Goal: Information Seeking & Learning: Learn about a topic

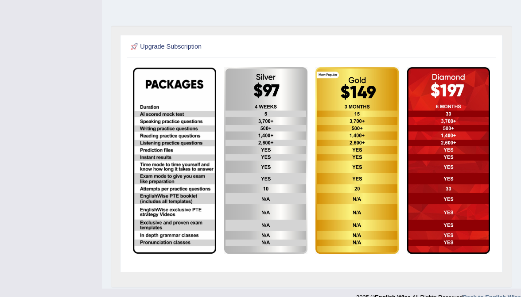
scroll to position [154, 0]
click at [358, 116] on img at bounding box center [356, 160] width 83 height 187
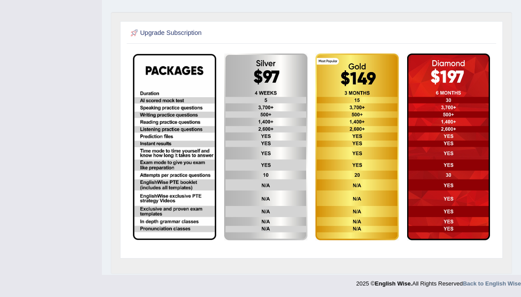
scroll to position [176, 0]
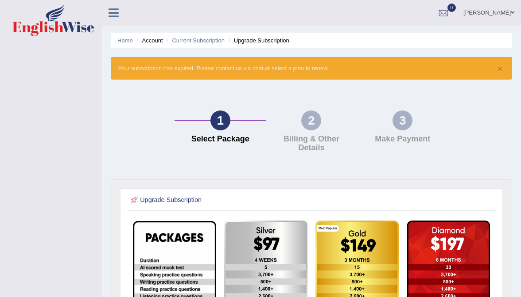
click at [482, 11] on link "[PERSON_NAME]" at bounding box center [488, 11] width 64 height 23
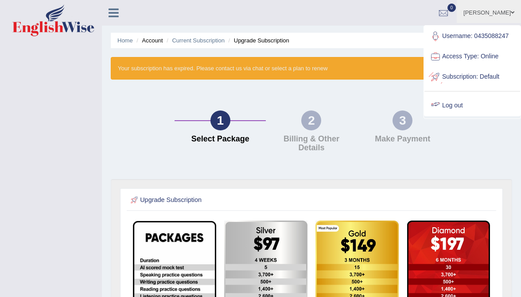
click at [462, 104] on link "Log out" at bounding box center [472, 106] width 96 height 20
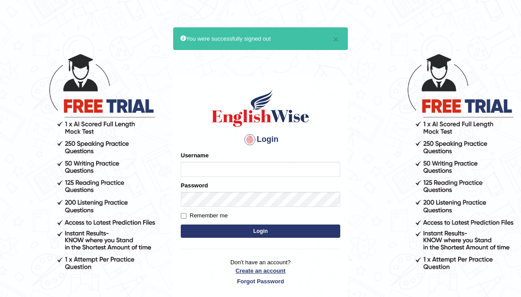
click at [271, 270] on link "Create an account" at bounding box center [260, 271] width 159 height 8
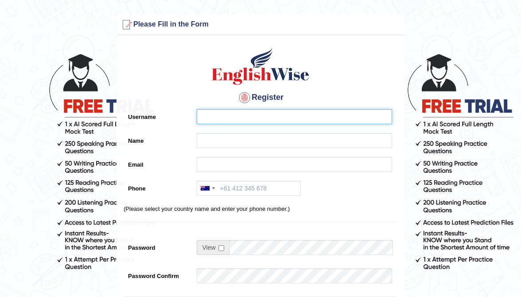
click at [227, 112] on input "Username" at bounding box center [294, 116] width 195 height 15
click at [258, 118] on input "Tarandeep Singh" at bounding box center [294, 116] width 195 height 15
type input "Tarandeep Singh"
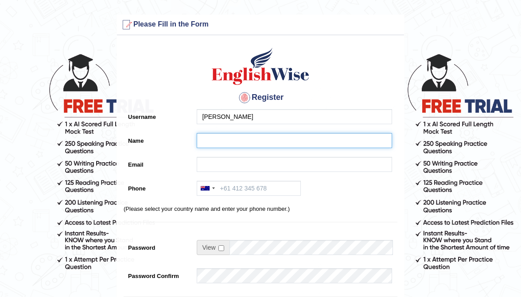
paste input "Tarandeep Singh"
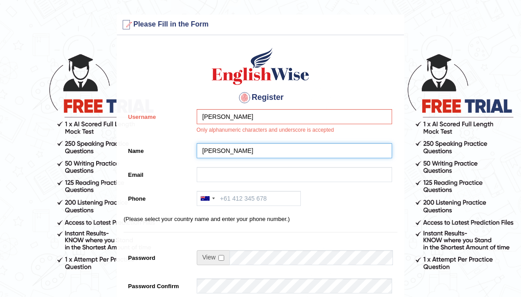
type input "Tarandeep Singh"
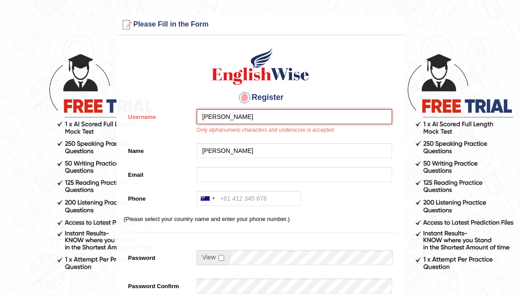
click at [255, 115] on input "Tarandeep Singh" at bounding box center [294, 116] width 195 height 15
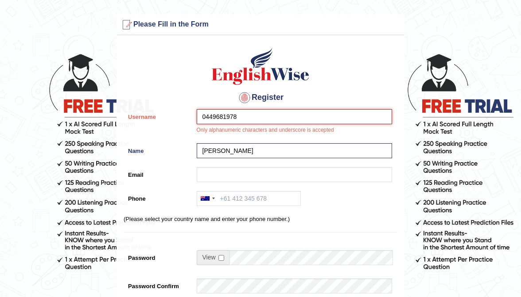
type input "0449681978"
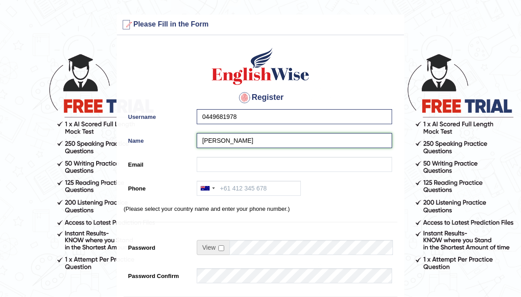
click at [213, 142] on input "Tarandeep Singh" at bounding box center [294, 140] width 195 height 15
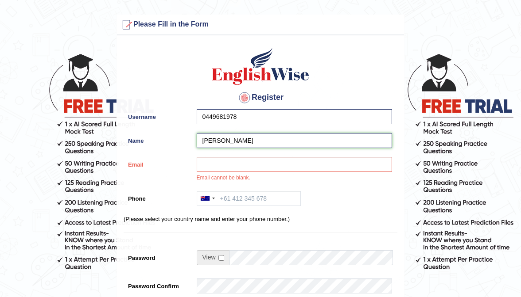
type input "Tarundeep Singh"
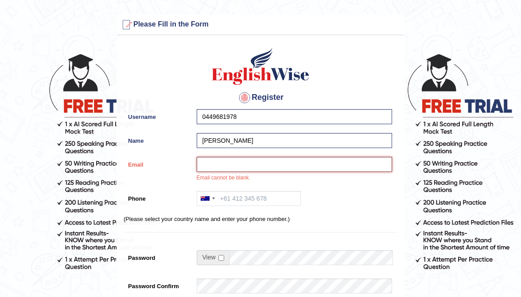
click at [223, 166] on input "Email" at bounding box center [294, 164] width 195 height 15
type input "tarundeep1984@gmail.com"
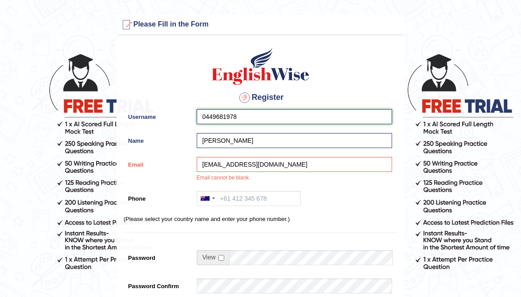
click at [246, 119] on input "0449681978" at bounding box center [294, 116] width 195 height 15
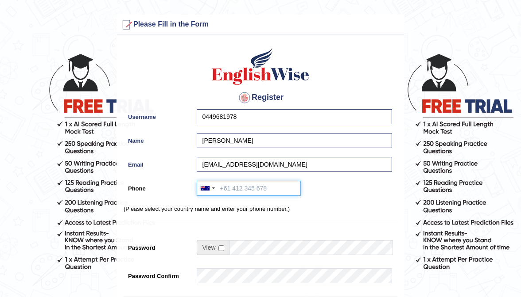
paste input "0449681978"
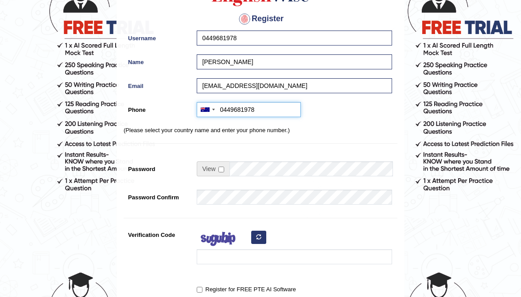
scroll to position [78, 0]
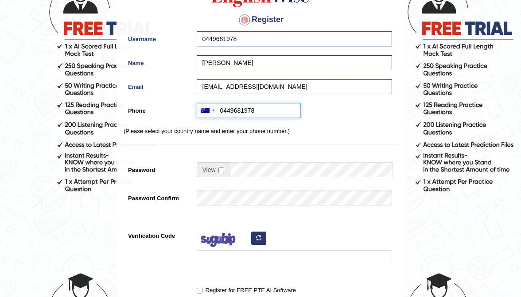
type input "0449681978"
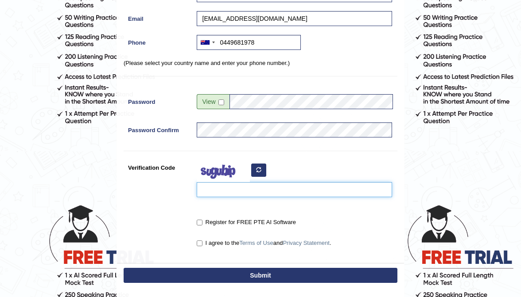
scroll to position [147, 0]
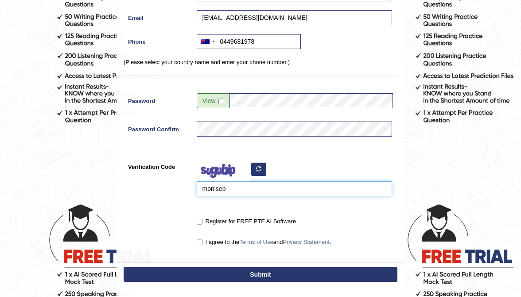
type input "moniseb"
click at [198, 221] on input "Register for FREE PTE AI Software" at bounding box center [200, 222] width 6 height 6
checkbox input "true"
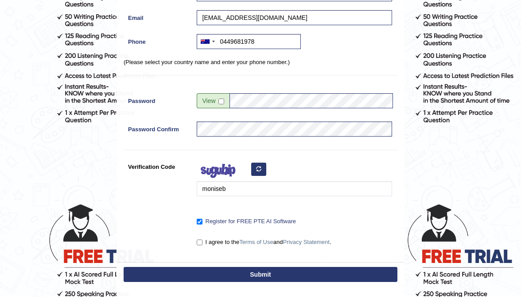
click at [198, 244] on input "I agree to the Terms of Use and Privacy Statement ." at bounding box center [200, 243] width 6 height 6
checkbox input "true"
click at [241, 270] on button "Submit" at bounding box center [260, 274] width 274 height 15
type input "+61449681978"
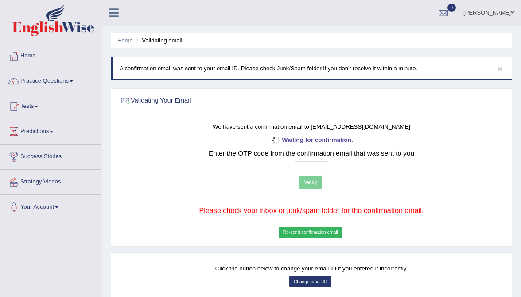
click at [299, 168] on input "text" at bounding box center [311, 168] width 34 height 13
type input "3 3 6 5"
click at [313, 181] on button "Verify" at bounding box center [310, 182] width 23 height 13
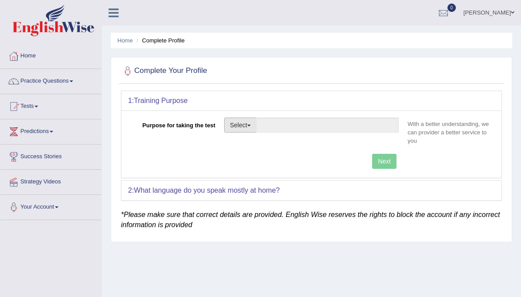
click at [235, 121] on button "Select" at bounding box center [240, 125] width 32 height 15
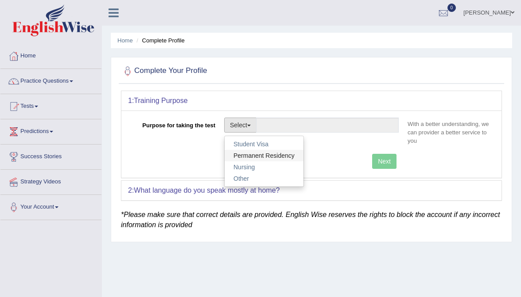
click at [259, 155] on link "Permanent Residency" at bounding box center [263, 156] width 79 height 12
type input "Permanent Residency"
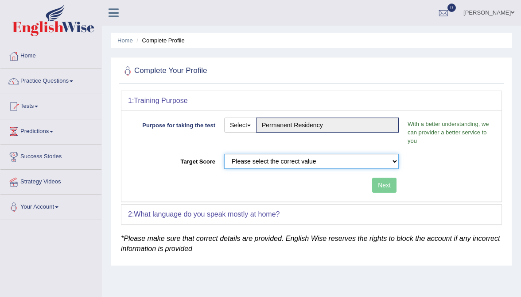
select select "79"
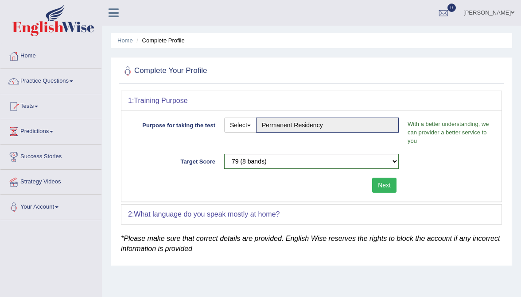
click at [387, 181] on button "Next" at bounding box center [384, 185] width 24 height 15
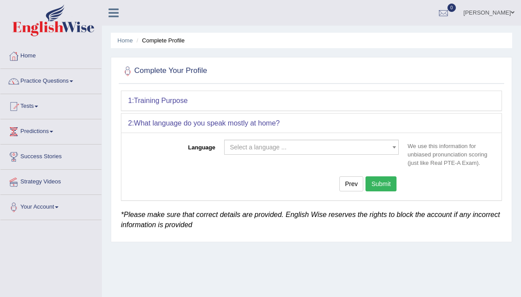
click at [346, 144] on span "Select a language ..." at bounding box center [309, 147] width 158 height 9
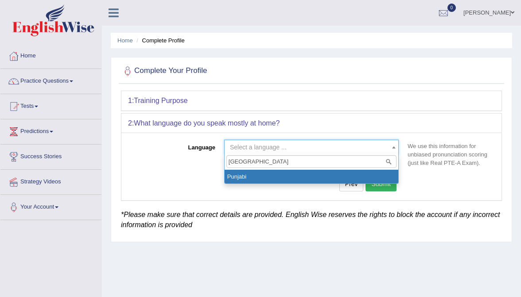
type input "punjabi"
select select "Punjabi"
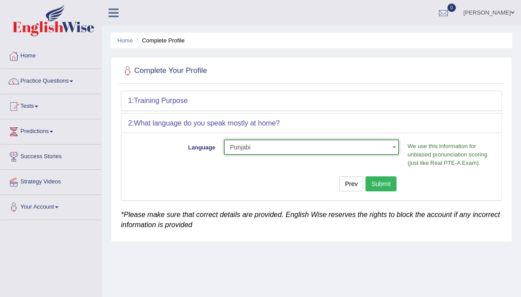
click at [377, 191] on div "Prev Submit" at bounding box center [265, 185] width 275 height 17
click at [382, 186] on button "Submit" at bounding box center [380, 184] width 31 height 15
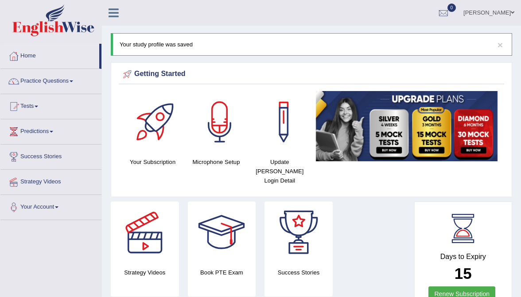
click at [393, 16] on ul "Tarundeep Singh Toggle navigation Username: 0449681978 Access Type: Online Subs…" at bounding box center [374, 12] width 293 height 25
click at [490, 11] on link "Tarundeep Singh" at bounding box center [488, 11] width 64 height 23
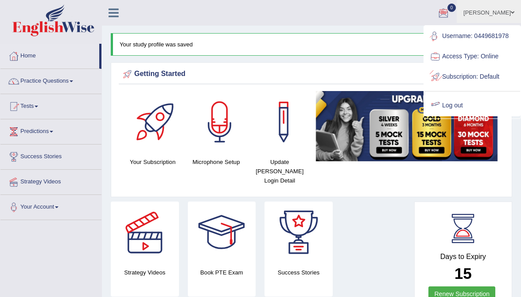
click at [462, 96] on link "Log out" at bounding box center [472, 106] width 96 height 20
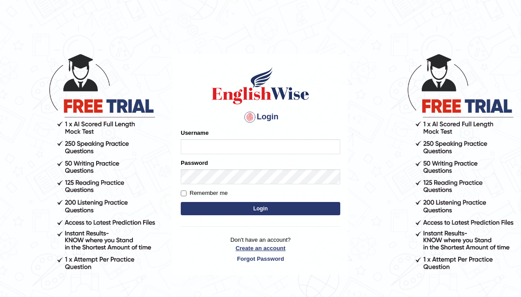
click at [249, 246] on link "Create an account" at bounding box center [260, 248] width 159 height 8
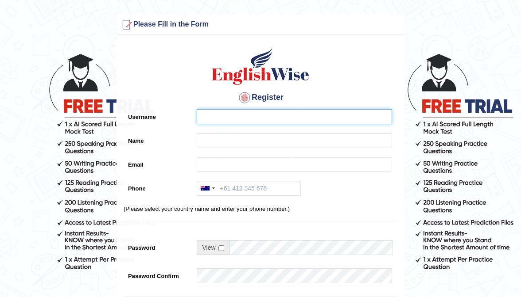
click at [239, 115] on input "Username" at bounding box center [294, 116] width 195 height 15
type input "0412614310"
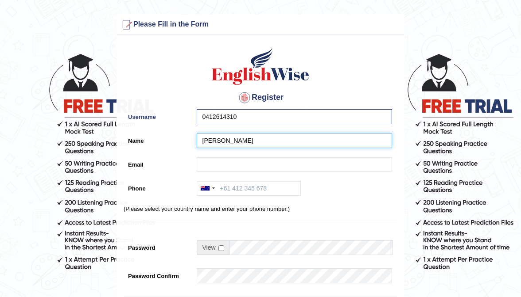
type input "[PERSON_NAME]"
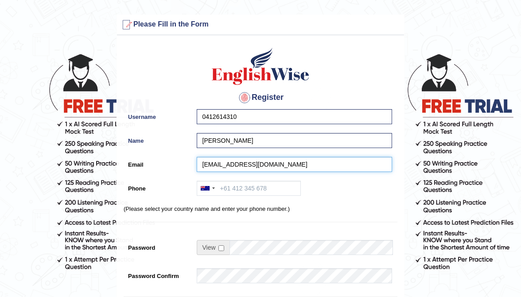
type input "diwanamusic39@gmail.com"
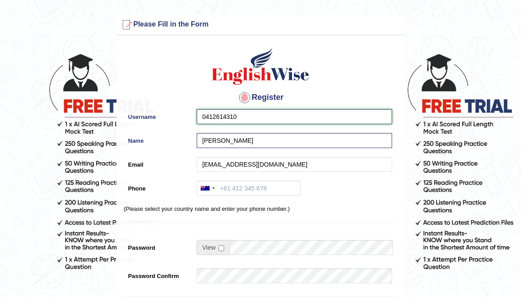
click at [247, 114] on input "0412614310" at bounding box center [294, 116] width 195 height 15
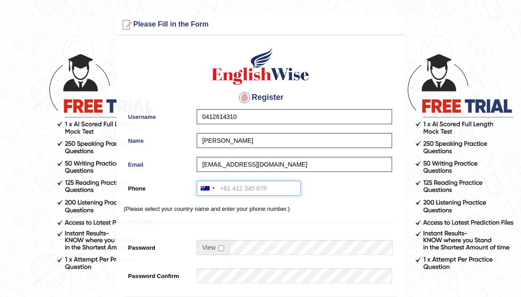
paste input "0412614310"
type input "0412614310"
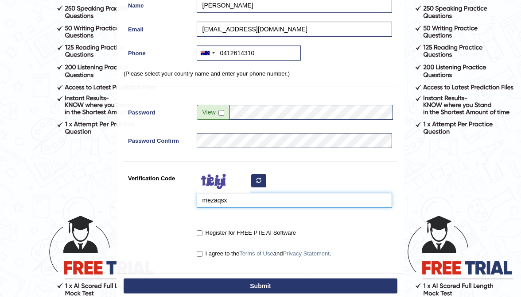
scroll to position [139, 0]
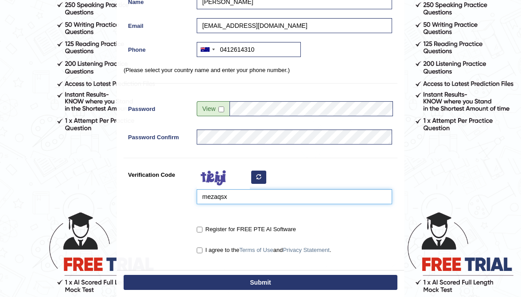
type input "mezaqsx"
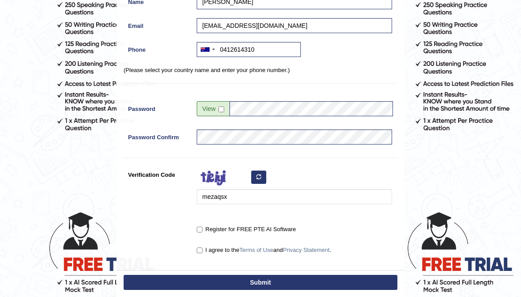
click at [201, 228] on input "Register for FREE PTE AI Software" at bounding box center [200, 230] width 6 height 6
checkbox input "true"
click at [199, 253] on label "I agree to the Terms of Use and Privacy Statement ." at bounding box center [264, 250] width 135 height 9
click at [199, 253] on input "I agree to the Terms of Use and Privacy Statement ." at bounding box center [200, 251] width 6 height 6
checkbox input "true"
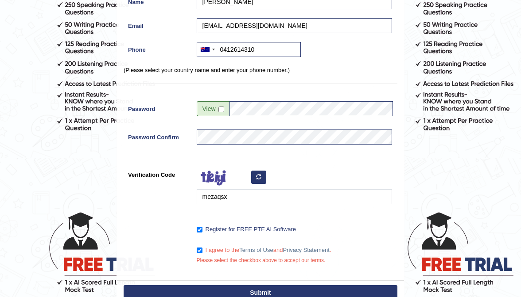
click at [216, 288] on button "Submit" at bounding box center [260, 293] width 274 height 15
type input "+61412614310"
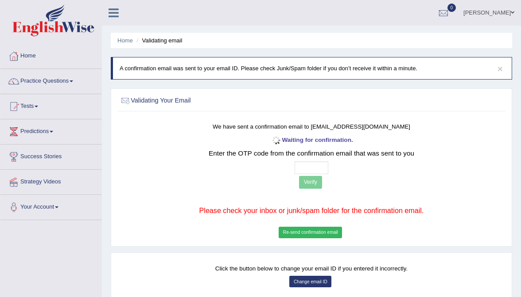
click at [297, 168] on input "text" at bounding box center [311, 168] width 34 height 13
type input "6 3 4 7"
click at [312, 182] on button "Verify" at bounding box center [310, 182] width 23 height 13
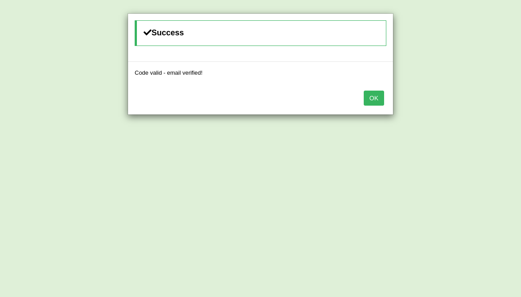
click at [370, 92] on button "OK" at bounding box center [373, 98] width 20 height 15
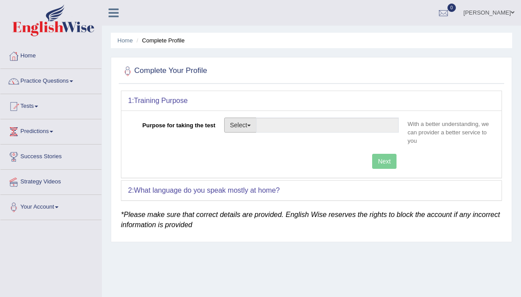
click at [231, 118] on button "Select" at bounding box center [240, 125] width 32 height 15
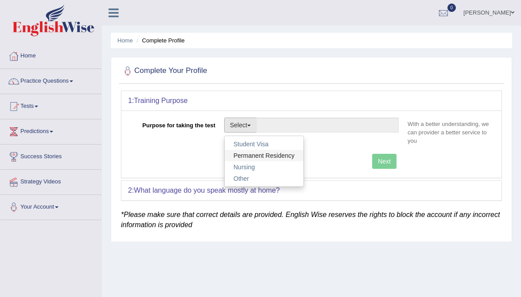
click at [246, 156] on link "Permanent Residency" at bounding box center [263, 156] width 79 height 12
type input "Permanent Residency"
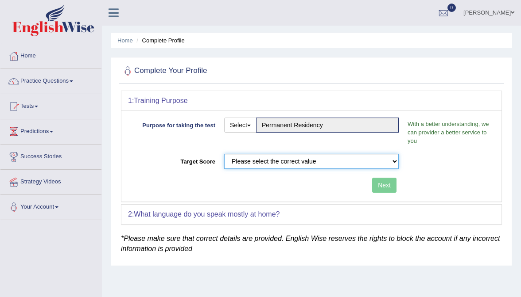
select select "58"
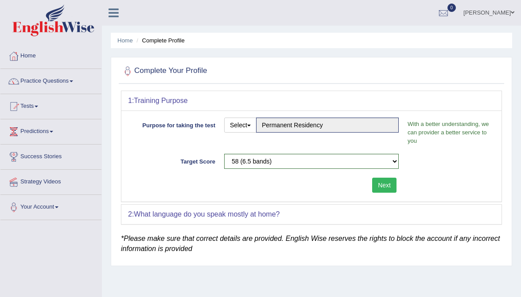
click at [389, 186] on button "Next" at bounding box center [384, 185] width 24 height 15
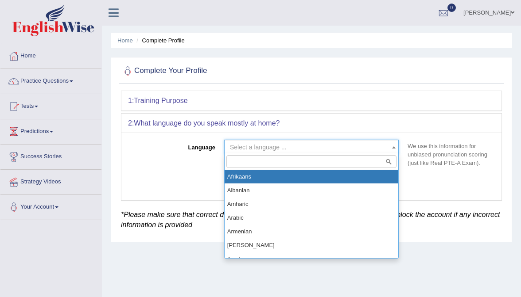
click at [287, 143] on span "Select a language ..." at bounding box center [309, 147] width 158 height 9
drag, startPoint x: 286, startPoint y: 138, endPoint x: 286, endPoint y: 143, distance: 4.9
click at [286, 139] on div "Language Select a language ... Afrikaans Albanian Amharic Arabic Armenian Ashan…" at bounding box center [311, 166] width 380 height 67
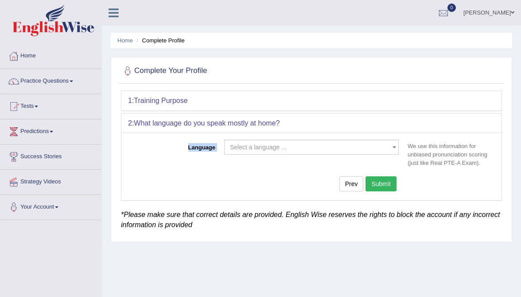
click at [283, 146] on span "Select a language ..." at bounding box center [258, 147] width 57 height 7
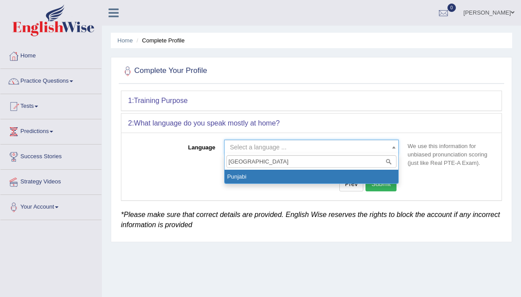
type input "punjabi"
select select "Punjabi"
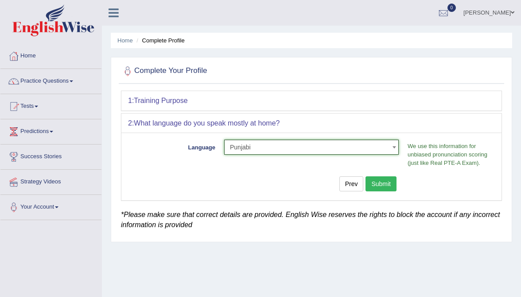
click at [383, 180] on button "Submit" at bounding box center [380, 184] width 31 height 15
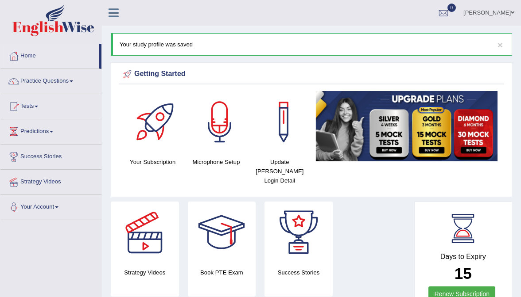
click at [234, 19] on ul "[PERSON_NAME] Toggle navigation Username: 0412614310 Access Type: Online Subscr…" at bounding box center [374, 12] width 293 height 25
click at [487, 9] on link "[PERSON_NAME]" at bounding box center [488, 11] width 64 height 23
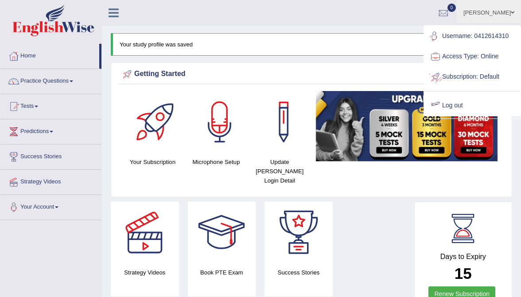
click at [471, 94] on ul "Username: 0412614310 Access Type: Online Subscription: Default Log out" at bounding box center [472, 71] width 96 height 90
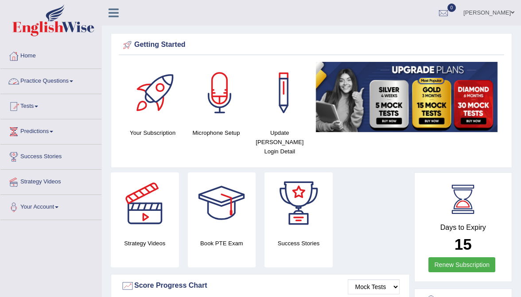
click at [42, 74] on link "Practice Questions" at bounding box center [50, 80] width 101 height 22
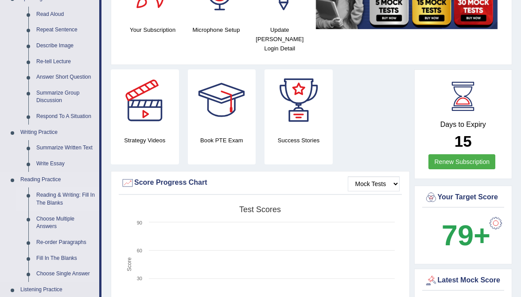
scroll to position [104, 0]
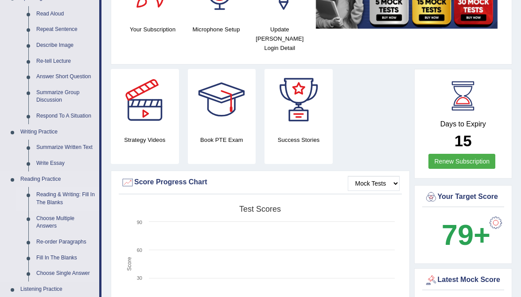
click at [51, 200] on link "Reading & Writing: Fill In The Blanks" at bounding box center [65, 198] width 67 height 23
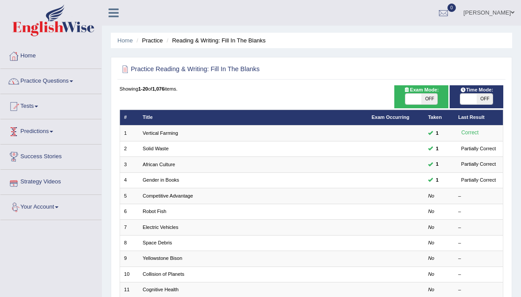
click at [51, 77] on link "Practice Questions" at bounding box center [50, 80] width 101 height 22
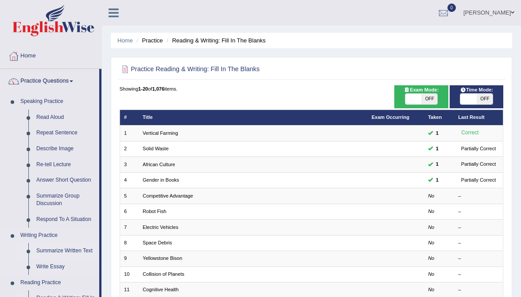
click at [61, 251] on link "Summarize Written Text" at bounding box center [65, 251] width 67 height 16
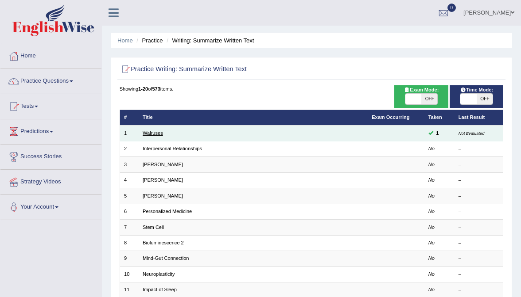
click at [151, 134] on link "Walruses" at bounding box center [153, 133] width 20 height 5
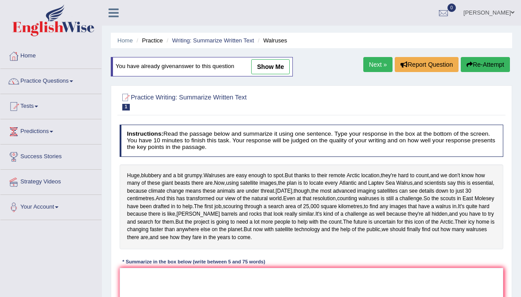
click at [283, 64] on link "show me" at bounding box center [270, 66] width 39 height 15
type textarea "Walruses are easy enough to spot their remote arctic location, and we don't kno…"
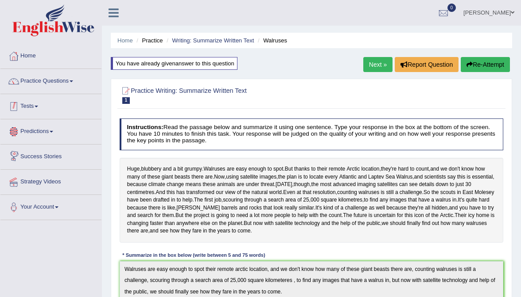
click at [66, 81] on link "Practice Questions" at bounding box center [50, 80] width 101 height 22
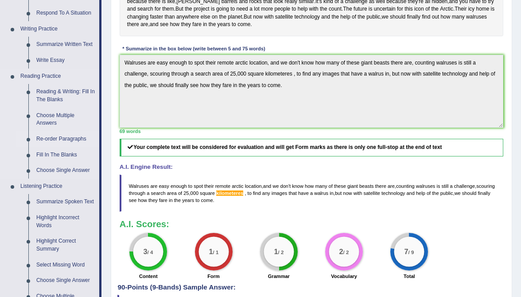
scroll to position [206, 0]
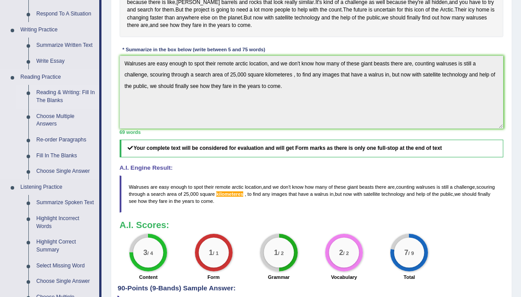
click at [64, 99] on link "Reading & Writing: Fill In The Blanks" at bounding box center [65, 96] width 67 height 23
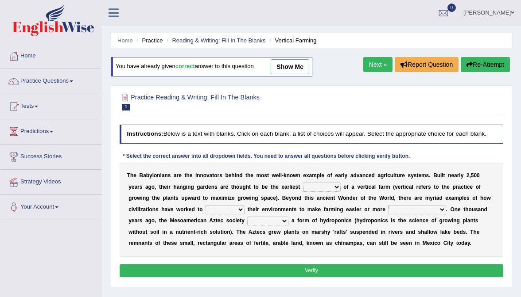
drag, startPoint x: 0, startPoint y: 0, endPoint x: 303, endPoint y: 60, distance: 308.7
click at [303, 60] on link "show me" at bounding box center [289, 66] width 39 height 15
select select "prototype"
select select "manipulate"
select select "productive"
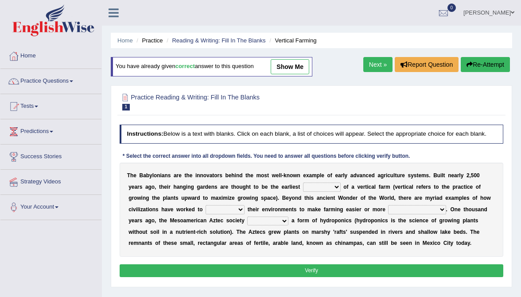
select select "pioneered"
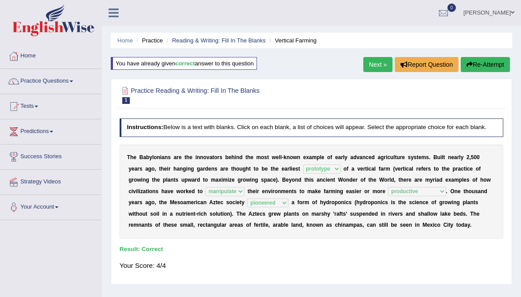
click at [368, 69] on link "Next »" at bounding box center [377, 64] width 29 height 15
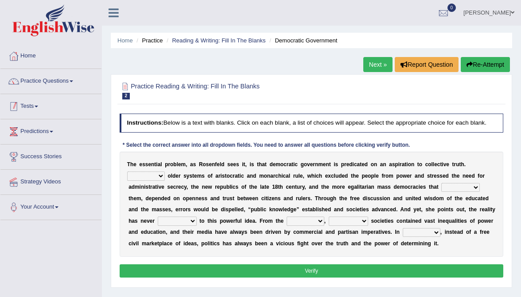
click at [52, 78] on link "Practice Questions" at bounding box center [50, 80] width 101 height 22
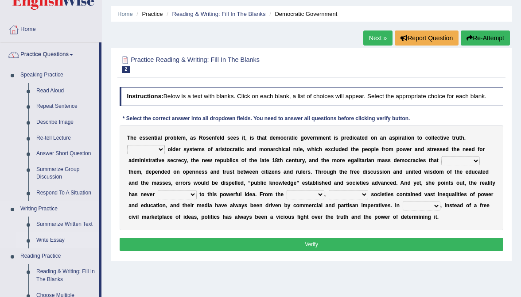
scroll to position [42, 0]
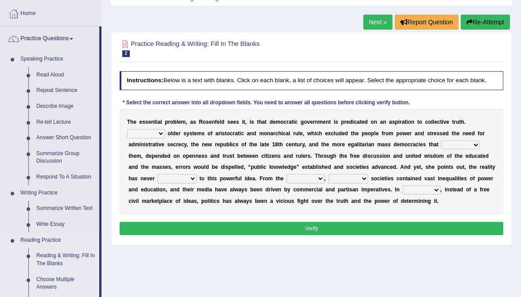
click at [64, 257] on link "Reading & Writing: Fill In The Blanks" at bounding box center [65, 259] width 67 height 23
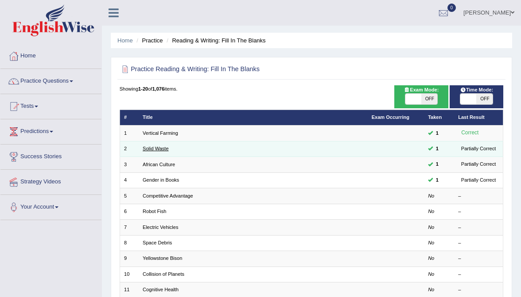
click at [157, 150] on link "Solid Waste" at bounding box center [156, 148] width 26 height 5
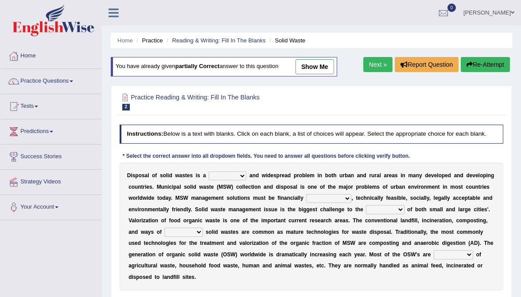
click at [307, 69] on link "show me" at bounding box center [314, 66] width 39 height 15
select select "stalling"
select select "sustainable"
select select "authorities"
select select "handling"
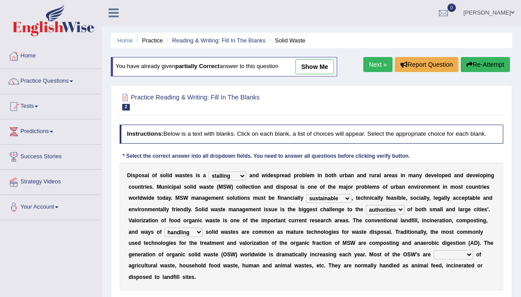
select select "composed"
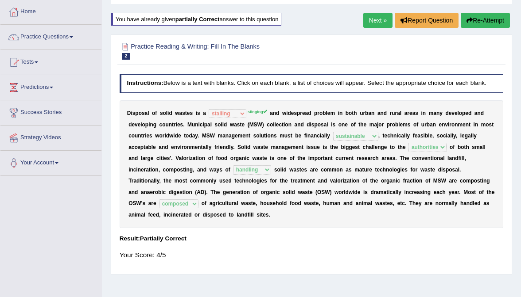
scroll to position [43, 0]
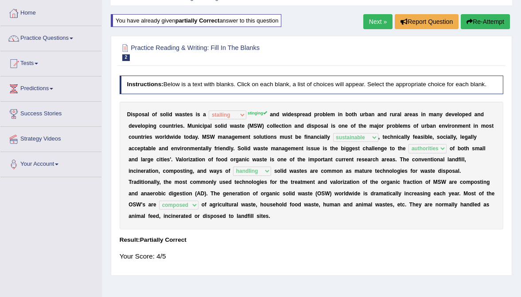
drag, startPoint x: 314, startPoint y: 121, endPoint x: 328, endPoint y: 120, distance: 13.7
click at [328, 120] on div "D i s p o s a l o f s o l i d w a s t e s i s a slanting stinging stalling shaf…" at bounding box center [312, 166] width 384 height 128
click at [377, 23] on link "Next »" at bounding box center [377, 21] width 29 height 15
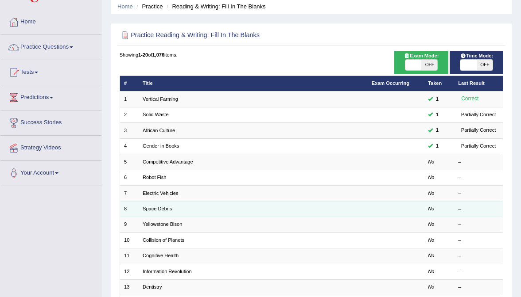
scroll to position [35, 0]
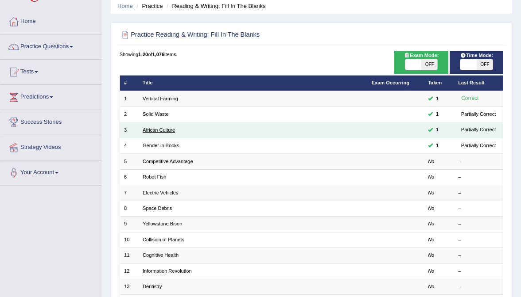
click at [154, 128] on link "African Culture" at bounding box center [159, 129] width 32 height 5
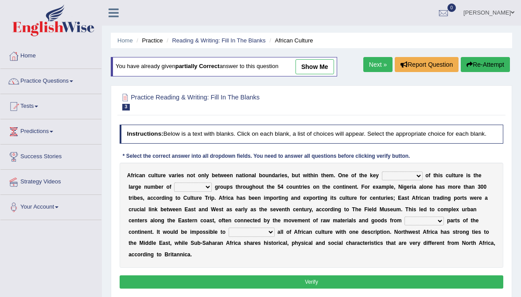
click at [308, 66] on link "show me" at bounding box center [314, 66] width 39 height 15
select select "features"
select select "ethnic"
select select "unlocked"
select select "symbolize"
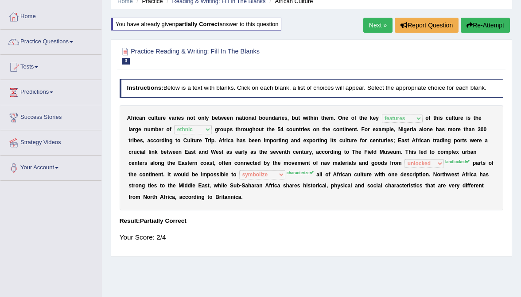
scroll to position [40, 0]
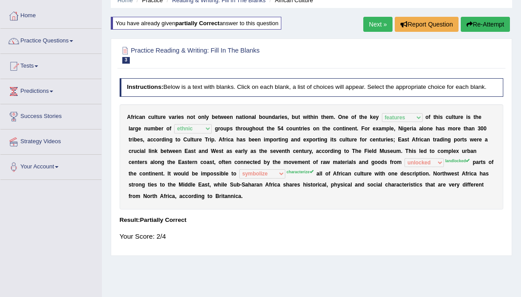
drag, startPoint x: 232, startPoint y: 166, endPoint x: 262, endPoint y: 167, distance: 29.7
click at [262, 167] on div "A f r i c a n c u l t u r e v a r i e s n o t o n l y b e t w e e n n a t i o n…" at bounding box center [312, 156] width 384 height 105
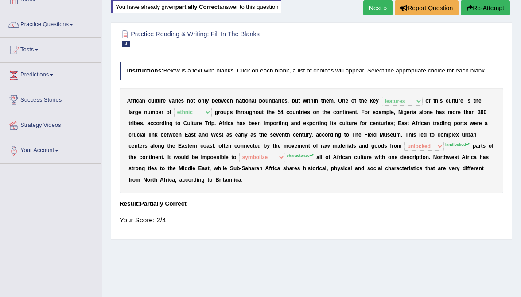
scroll to position [57, 0]
drag, startPoint x: 384, startPoint y: 172, endPoint x: 420, endPoint y: 172, distance: 35.4
click at [420, 172] on div "A f r i c a n c u l t u r e v a r i e s n o t o n l y b e t w e e n n a t i o n…" at bounding box center [312, 140] width 384 height 105
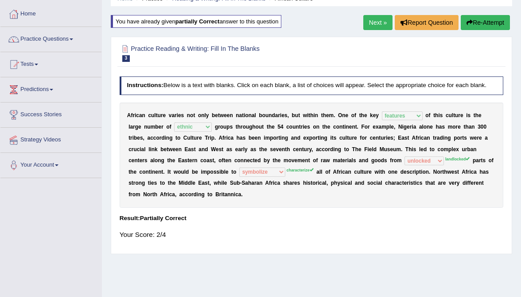
scroll to position [39, 0]
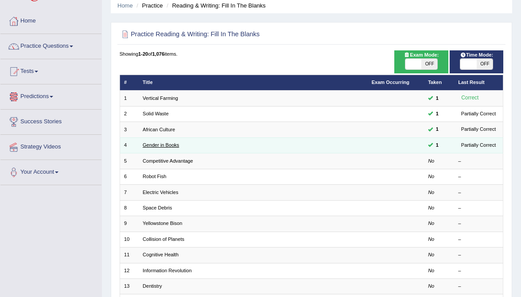
click at [165, 143] on link "Gender in Books" at bounding box center [161, 145] width 36 height 5
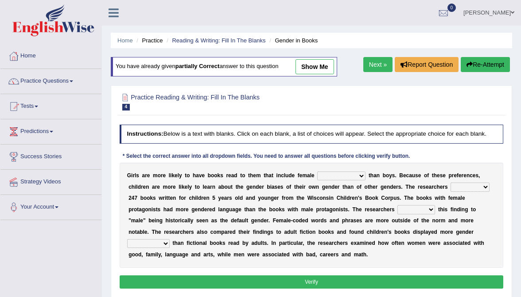
click at [320, 67] on link "show me" at bounding box center [314, 66] width 39 height 15
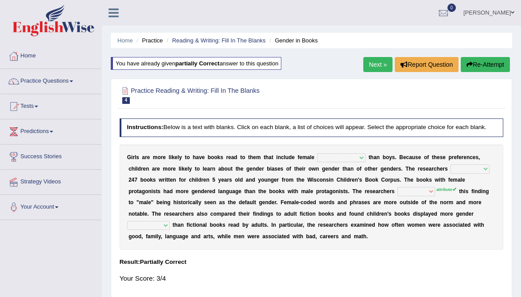
select select "protagonists"
select select "analyzed"
select select "contribute"
select select "stereotypes"
click at [63, 85] on link "Practice Questions" at bounding box center [50, 80] width 101 height 22
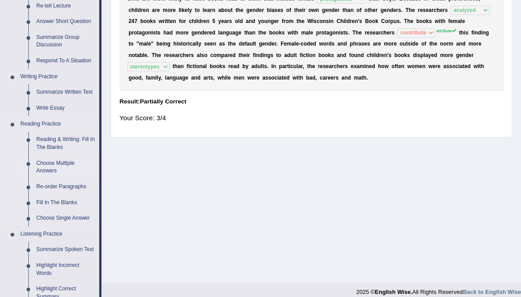
scroll to position [168, 0]
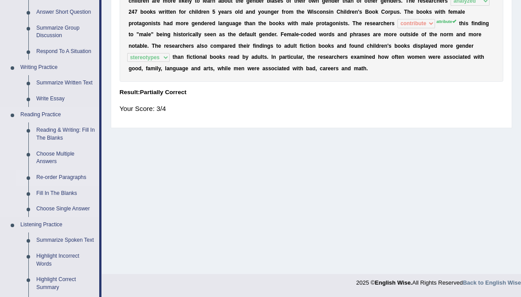
click at [64, 179] on link "Re-order Paragraphs" at bounding box center [65, 178] width 67 height 16
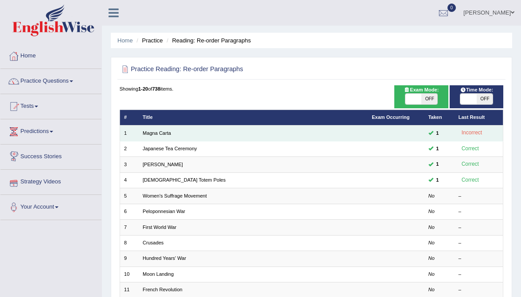
click at [176, 133] on td "Magna Carta" at bounding box center [253, 133] width 229 height 15
click at [166, 133] on link "Magna Carta" at bounding box center [157, 133] width 28 height 5
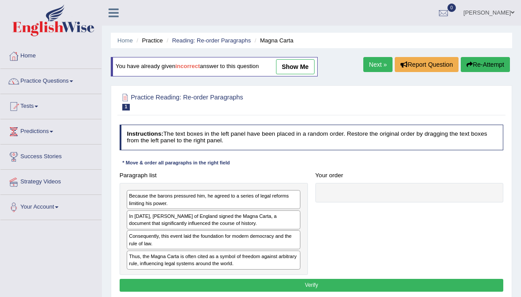
click at [304, 66] on link "show me" at bounding box center [295, 66] width 39 height 15
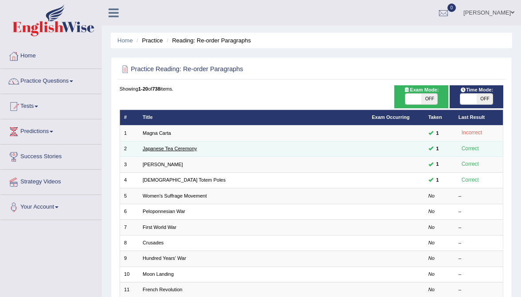
click at [184, 149] on link "Japanese Tea Ceremony" at bounding box center [170, 148] width 54 height 5
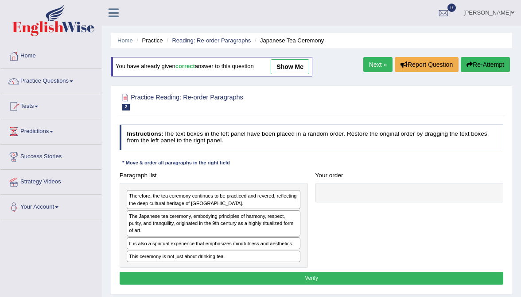
click at [297, 66] on link "show me" at bounding box center [289, 66] width 39 height 15
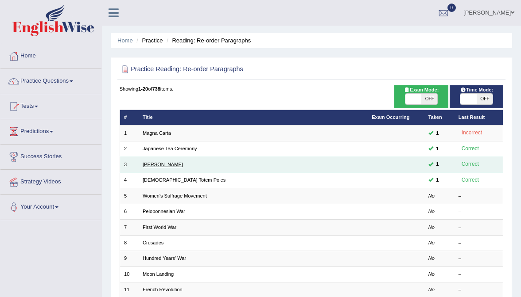
click at [170, 163] on link "[PERSON_NAME]" at bounding box center [163, 164] width 40 height 5
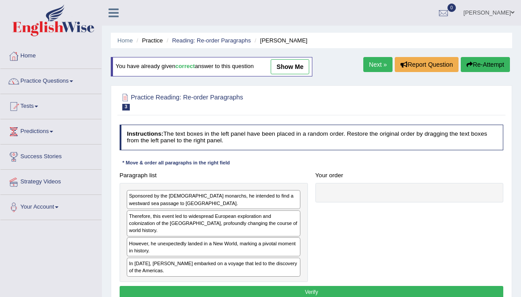
click at [278, 66] on link "show me" at bounding box center [289, 66] width 39 height 15
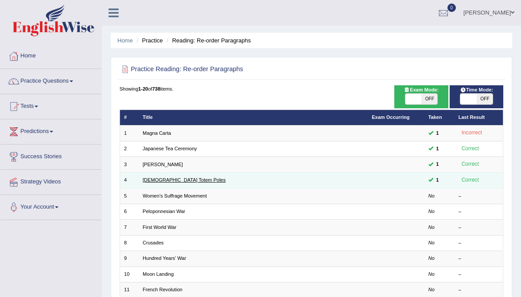
click at [191, 177] on link "Native American Totem Poles" at bounding box center [184, 179] width 83 height 5
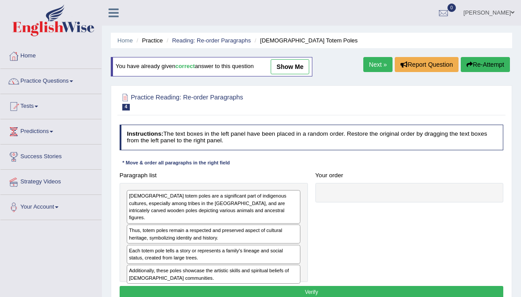
click at [302, 65] on link "show me" at bounding box center [289, 66] width 39 height 15
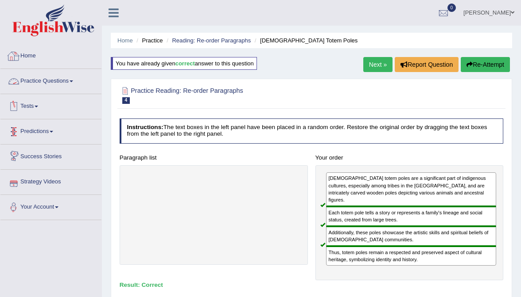
click at [31, 54] on link "Home" at bounding box center [50, 55] width 101 height 22
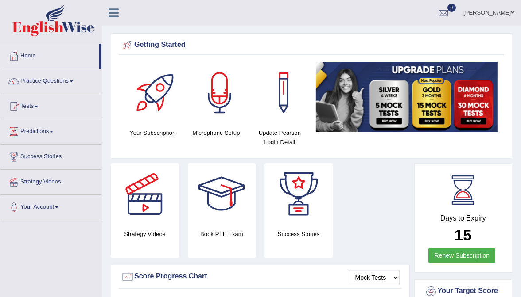
click at [43, 80] on link "Practice Questions" at bounding box center [50, 80] width 101 height 22
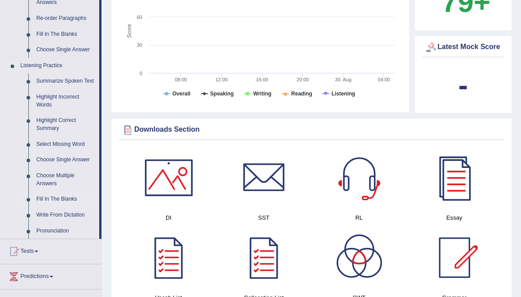
scroll to position [328, 0]
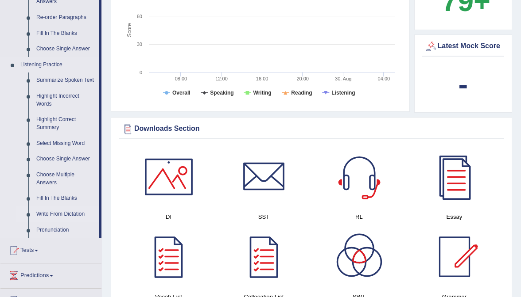
click at [52, 222] on link "Write From Dictation" at bounding box center [65, 215] width 67 height 16
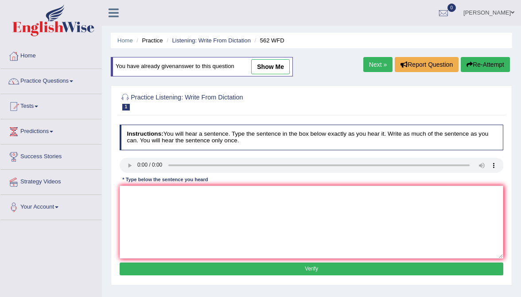
click at [274, 68] on link "show me" at bounding box center [270, 66] width 39 height 15
type textarea "The gap between the rich and the poor does not doesnot decrease."
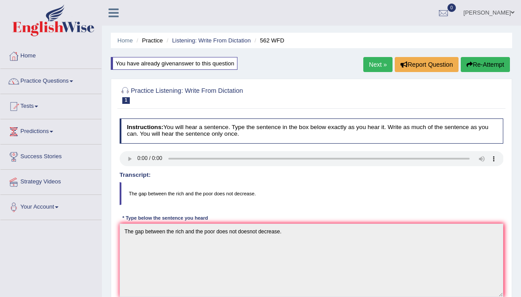
click at [375, 62] on link "Next »" at bounding box center [377, 64] width 29 height 15
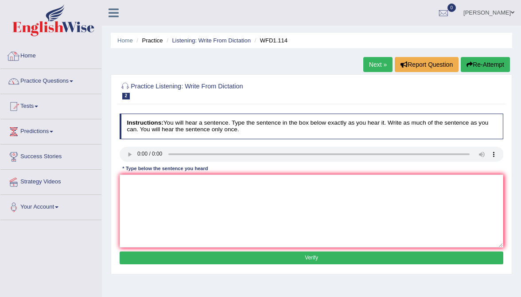
click at [24, 66] on li "Home" at bounding box center [50, 56] width 101 height 25
